Goal: Contribute content: Contribute content

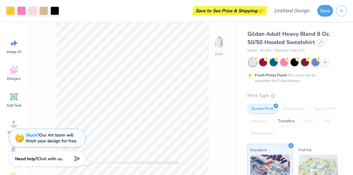
click at [319, 43] on icon at bounding box center [320, 41] width 3 height 3
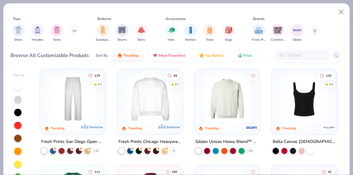
scroll to position [196, 0]
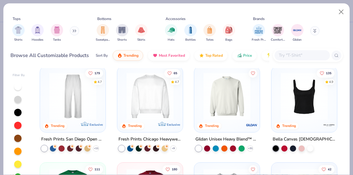
click at [231, 97] on img at bounding box center [226, 96] width 53 height 47
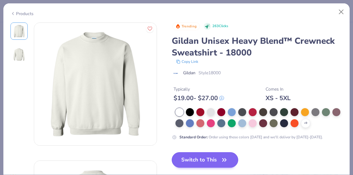
click at [224, 159] on icon "button" at bounding box center [224, 159] width 9 height 9
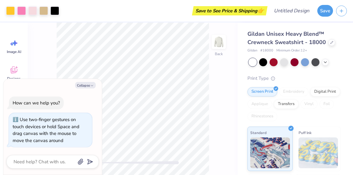
drag, startPoint x: 89, startPoint y: 162, endPoint x: 97, endPoint y: 163, distance: 8.7
click at [97, 163] on body "Art colors Save to See Price & Shipping 👉 Design Title Save Image AI Designs Ad…" at bounding box center [176, 87] width 353 height 175
click at [90, 85] on icon "button" at bounding box center [92, 86] width 4 height 4
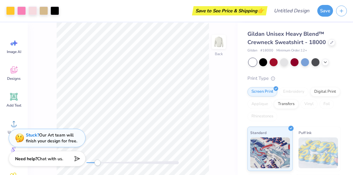
type textarea "x"
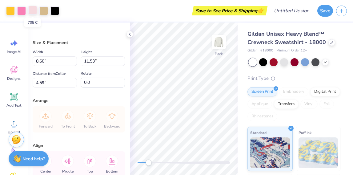
click at [34, 9] on div at bounding box center [32, 10] width 9 height 9
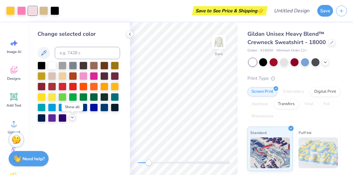
click at [74, 118] on icon at bounding box center [72, 117] width 5 height 5
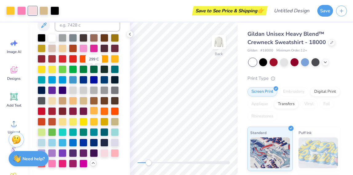
scroll to position [44, 0]
click at [46, 138] on div at bounding box center [42, 142] width 8 height 8
click at [24, 9] on div at bounding box center [21, 10] width 9 height 9
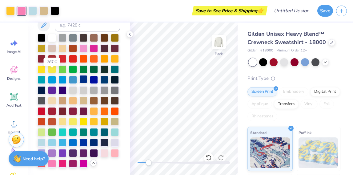
click at [79, 75] on div at bounding box center [83, 79] width 8 height 8
click at [79, 144] on div at bounding box center [83, 142] width 8 height 8
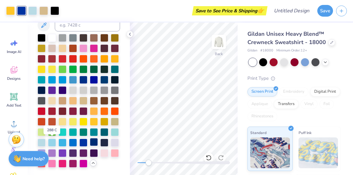
click at [90, 140] on div at bounding box center [94, 142] width 8 height 8
click at [128, 34] on icon at bounding box center [129, 34] width 5 height 5
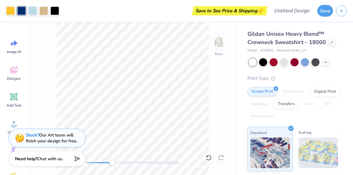
drag, startPoint x: 98, startPoint y: 163, endPoint x: 112, endPoint y: 164, distance: 14.5
click at [112, 164] on div "Accessibility label" at bounding box center [112, 162] width 6 height 6
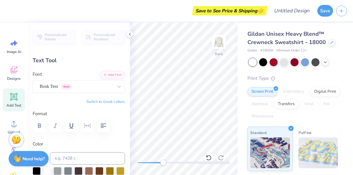
scroll to position [5, 1]
type textarea "ADPI"
type input "0.0"
type input "0.56"
type input "-21.2"
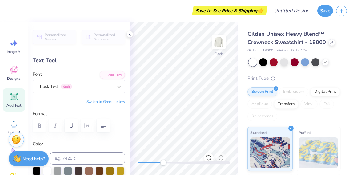
type textarea "AD"
type input "0.0"
drag, startPoint x: 164, startPoint y: 165, endPoint x: 142, endPoint y: 164, distance: 21.2
click at [142, 164] on div "Accessibility label" at bounding box center [142, 162] width 6 height 6
type input "8.60"
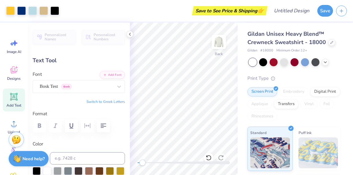
type input "3.78"
type input "4.59"
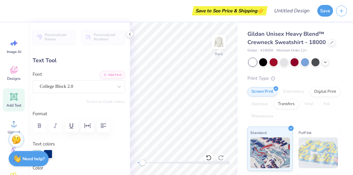
type textarea "P"
type textarea "ADPI"
type input "6.01"
type input "3.47"
type input "4.74"
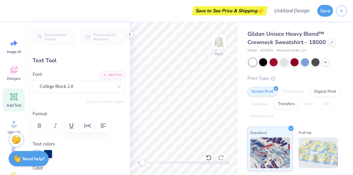
type input "7.41"
type input "4.28"
type input "3.93"
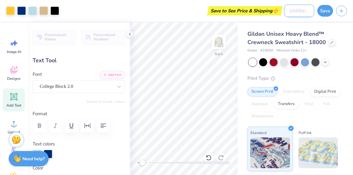
click at [296, 9] on input "Design Title" at bounding box center [299, 11] width 30 height 12
type input "lion bowl 1"
click at [323, 9] on button "Save" at bounding box center [325, 10] width 16 height 12
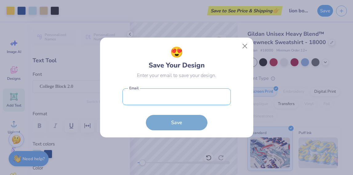
click at [184, 95] on input "email" at bounding box center [176, 96] width 108 height 17
type input "[EMAIL_ADDRESS][PERSON_NAME][DOMAIN_NAME]"
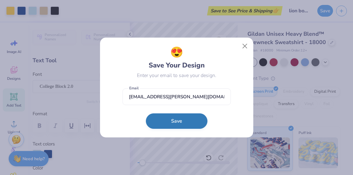
click at [185, 123] on button "Save" at bounding box center [176, 120] width 61 height 15
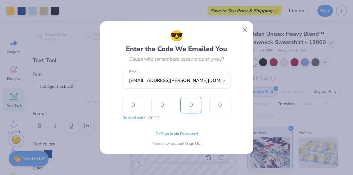
type input "1"
type input "8"
type input "6"
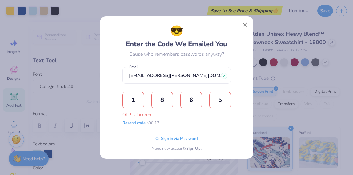
type input "5"
type input "4"
type input "1"
type input "8"
type input "6"
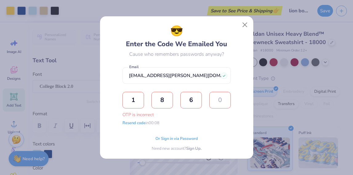
type input "4"
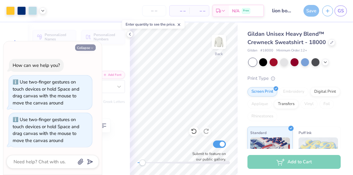
click at [91, 49] on icon "button" at bounding box center [92, 48] width 4 height 4
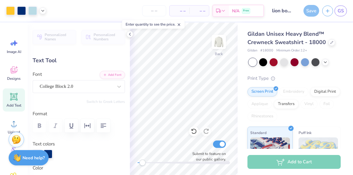
click at [35, 159] on strong "Need help?" at bounding box center [33, 158] width 22 height 6
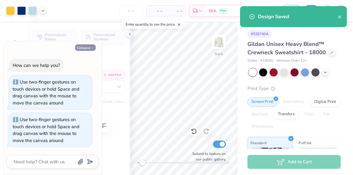
click at [85, 51] on button "Collapse" at bounding box center [85, 47] width 21 height 6
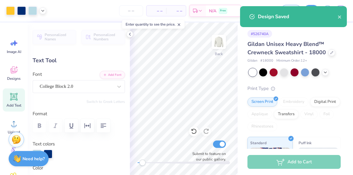
type textarea "x"
click at [16, 142] on img at bounding box center [16, 138] width 9 height 9
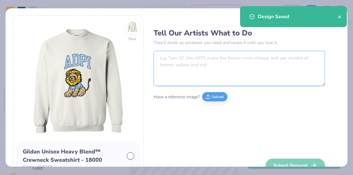
click at [212, 61] on textarea at bounding box center [238, 68] width 171 height 35
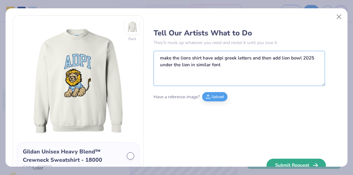
type textarea "make the lions shirt have adpi greek letters and then add lion bowl 2025 under …"
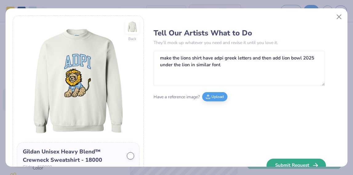
click at [289, 158] on button "Submit Request" at bounding box center [295, 165] width 59 height 14
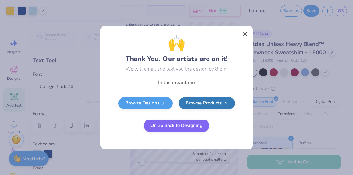
click at [243, 34] on button "Close" at bounding box center [245, 34] width 12 height 12
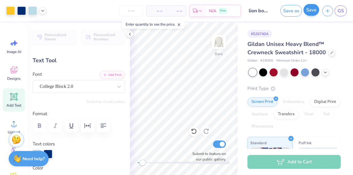
click at [312, 10] on button "Save" at bounding box center [311, 10] width 16 height 12
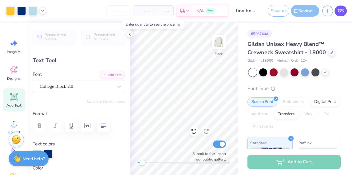
click at [339, 13] on span "GS" at bounding box center [340, 10] width 6 height 7
